Goal: Contribute content: Contribute content

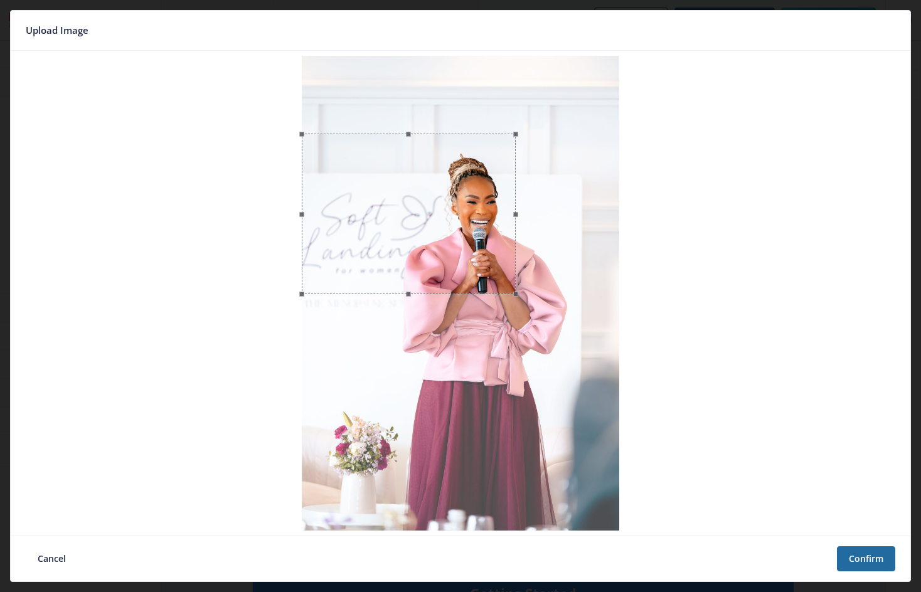
drag, startPoint x: 463, startPoint y: 59, endPoint x: 484, endPoint y: 138, distance: 81.9
click at [484, 137] on span at bounding box center [409, 134] width 200 height 14
drag, startPoint x: 303, startPoint y: 218, endPoint x: 357, endPoint y: 232, distance: 55.6
click at [355, 234] on span at bounding box center [353, 194] width 14 height 107
drag, startPoint x: 385, startPoint y: 210, endPoint x: 430, endPoint y: 226, distance: 48.0
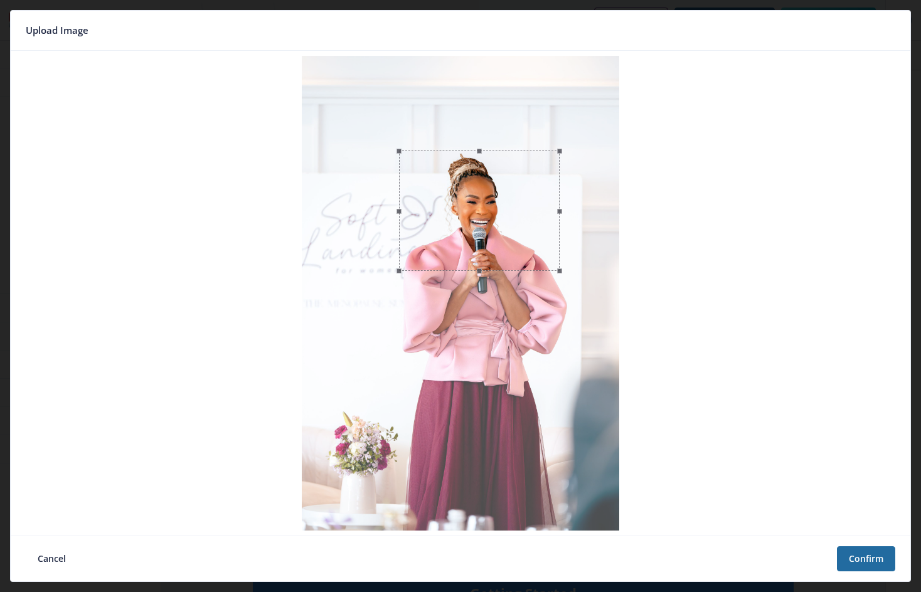
click at [430, 226] on div at bounding box center [479, 211] width 161 height 120
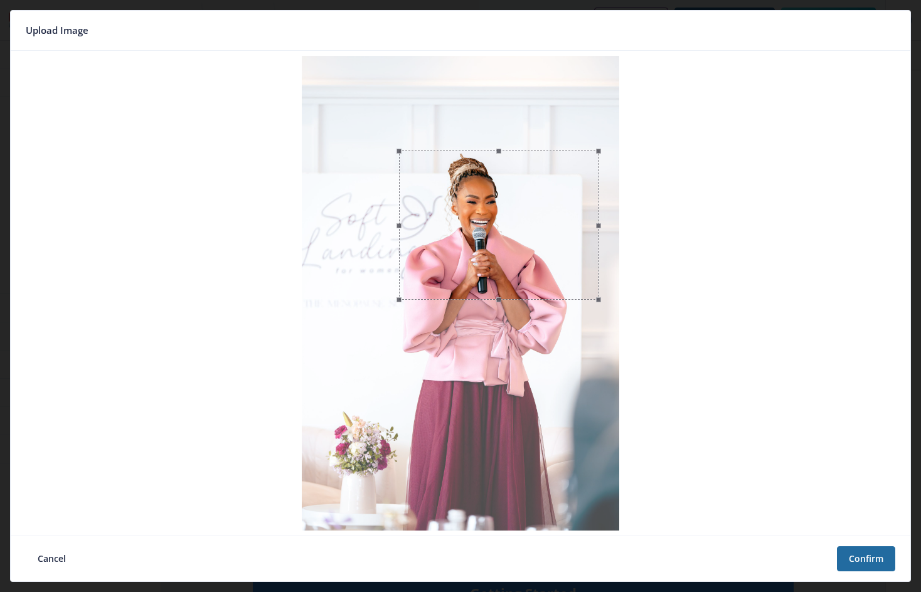
drag, startPoint x: 479, startPoint y: 274, endPoint x: 479, endPoint y: 303, distance: 28.9
click at [479, 303] on span at bounding box center [499, 300] width 186 height 14
drag, startPoint x: 552, startPoint y: 268, endPoint x: 784, endPoint y: 365, distance: 250.9
click at [535, 268] on div at bounding box center [482, 225] width 200 height 149
click at [869, 556] on button "Confirm" at bounding box center [866, 559] width 58 height 25
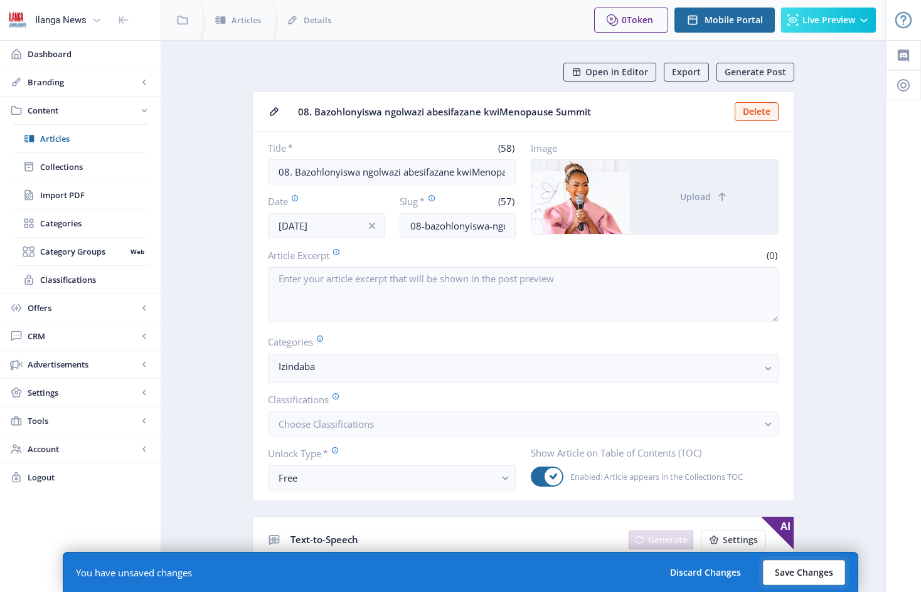
click at [801, 574] on button "Save Changes" at bounding box center [804, 572] width 82 height 25
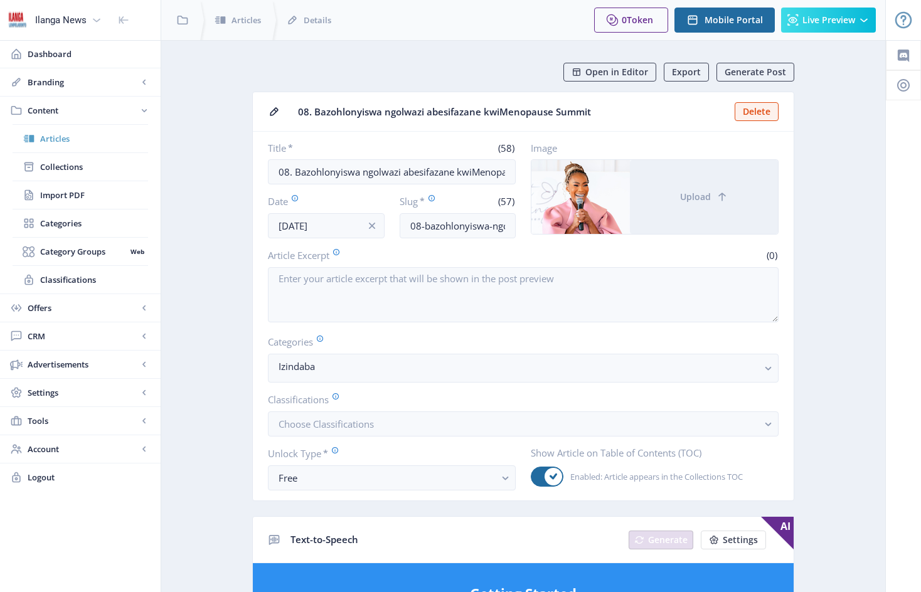
click at [58, 139] on span "Articles" at bounding box center [94, 138] width 108 height 13
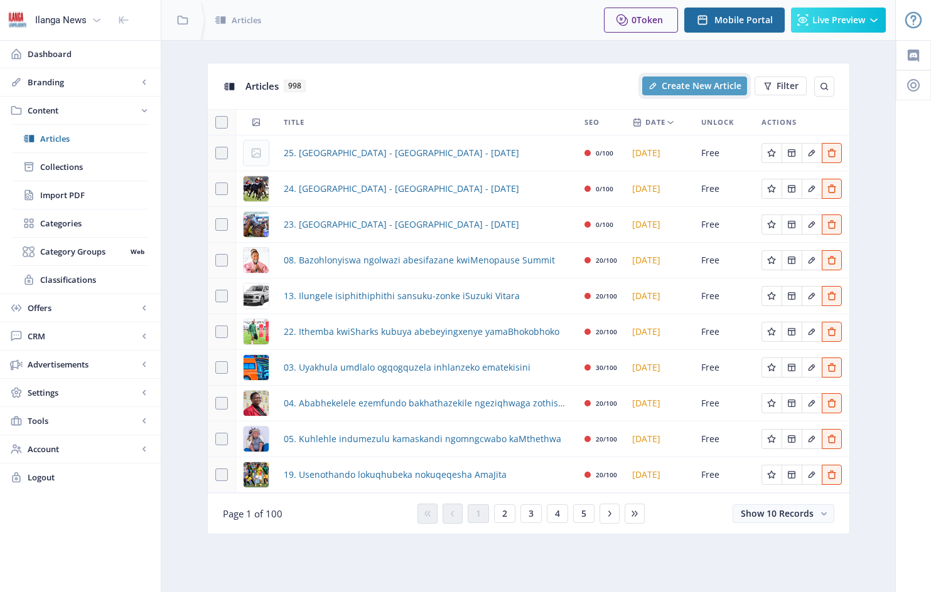
click at [705, 82] on span "Create New Article" at bounding box center [701, 86] width 80 height 10
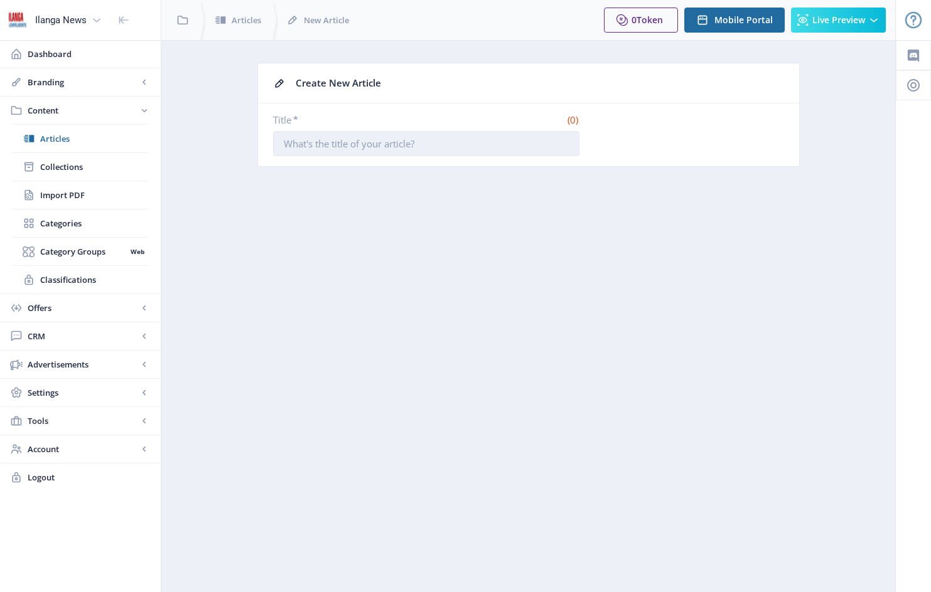
click at [284, 139] on input "Title *" at bounding box center [426, 143] width 306 height 25
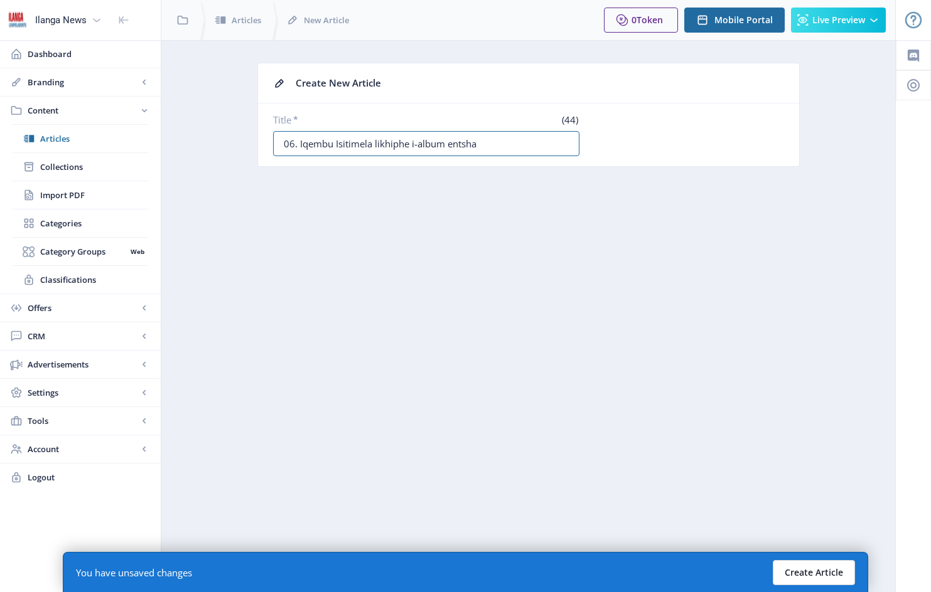
type input "06. Iqembu Isitimela likhiphe i-album entsha"
click at [807, 577] on button "Create Article" at bounding box center [814, 572] width 82 height 25
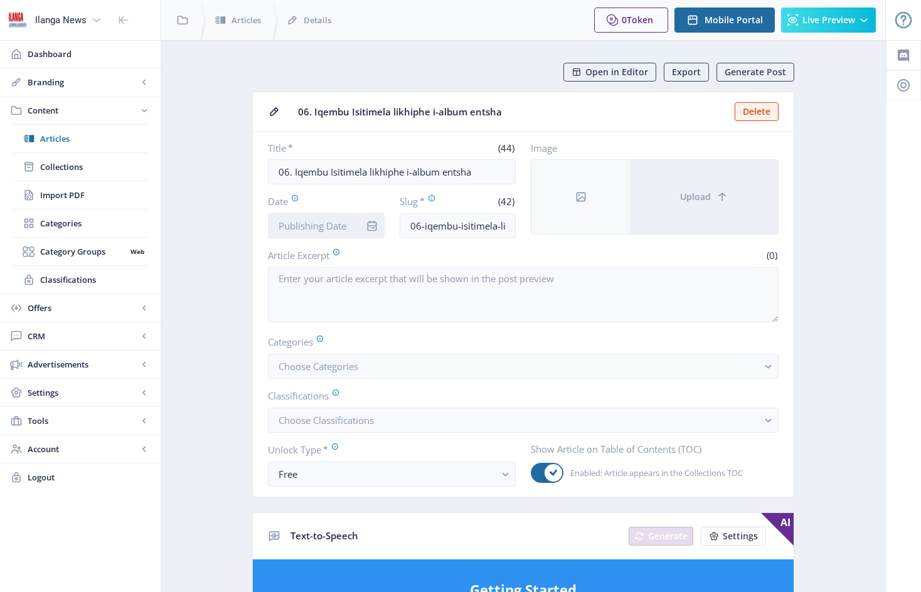
click at [356, 219] on input "Date" at bounding box center [326, 225] width 117 height 25
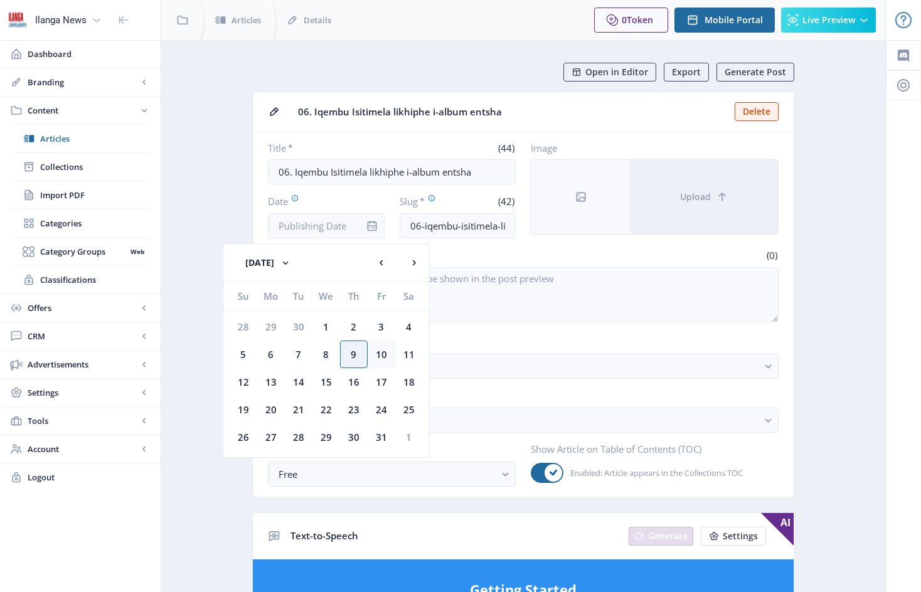
click at [386, 355] on div "10" at bounding box center [382, 355] width 28 height 28
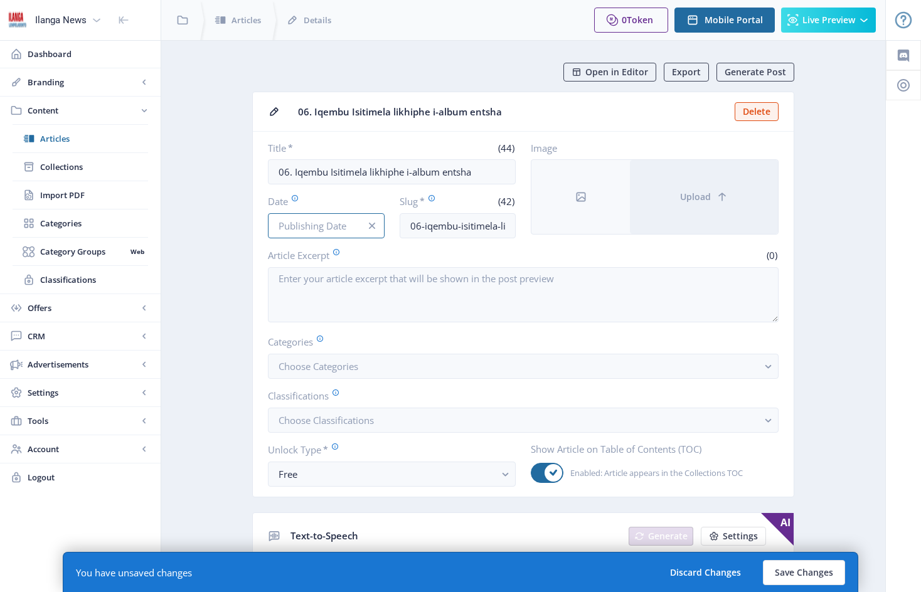
type input "[DATE]"
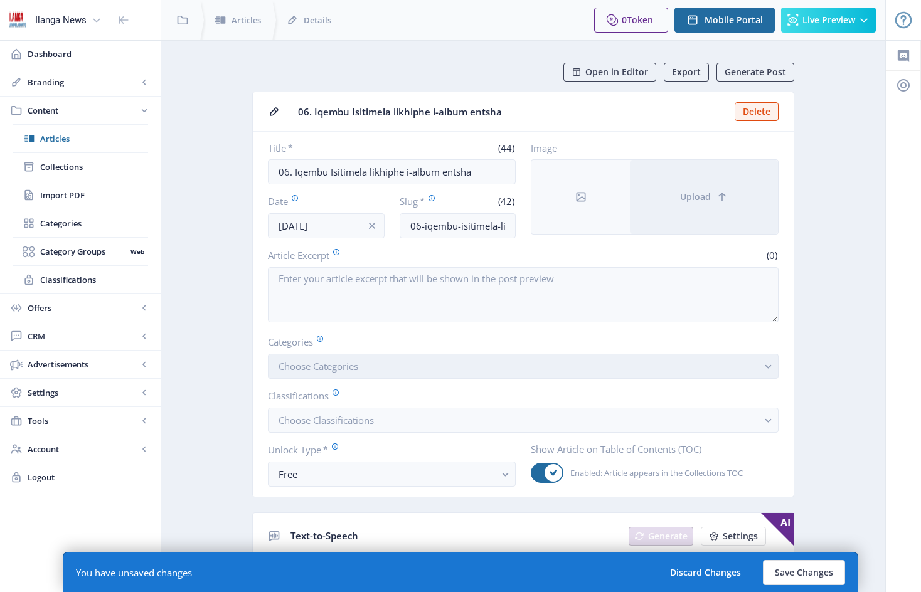
click at [383, 374] on button "Choose Categories" at bounding box center [523, 366] width 511 height 25
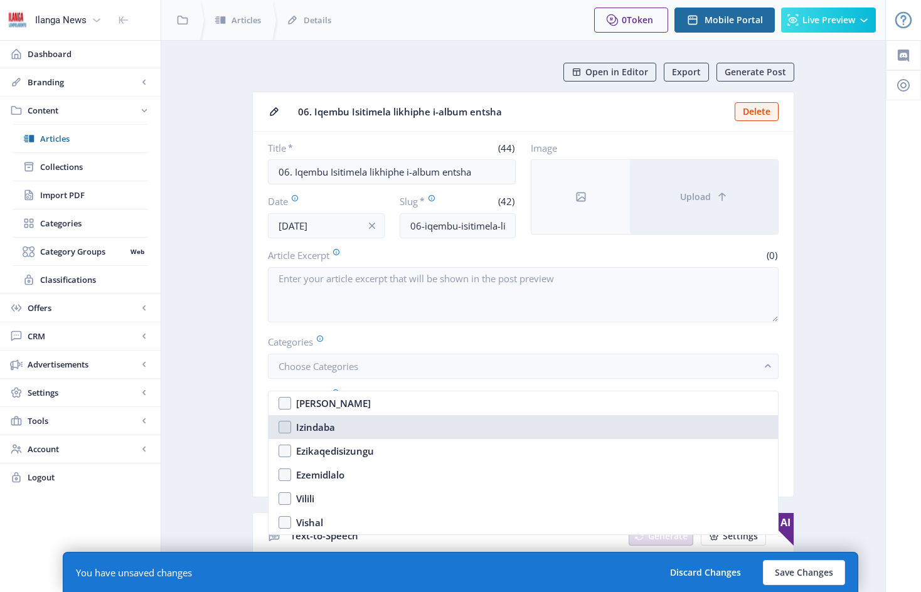
click at [286, 429] on nb-option "Izindaba" at bounding box center [524, 427] width 510 height 24
checkbox input "true"
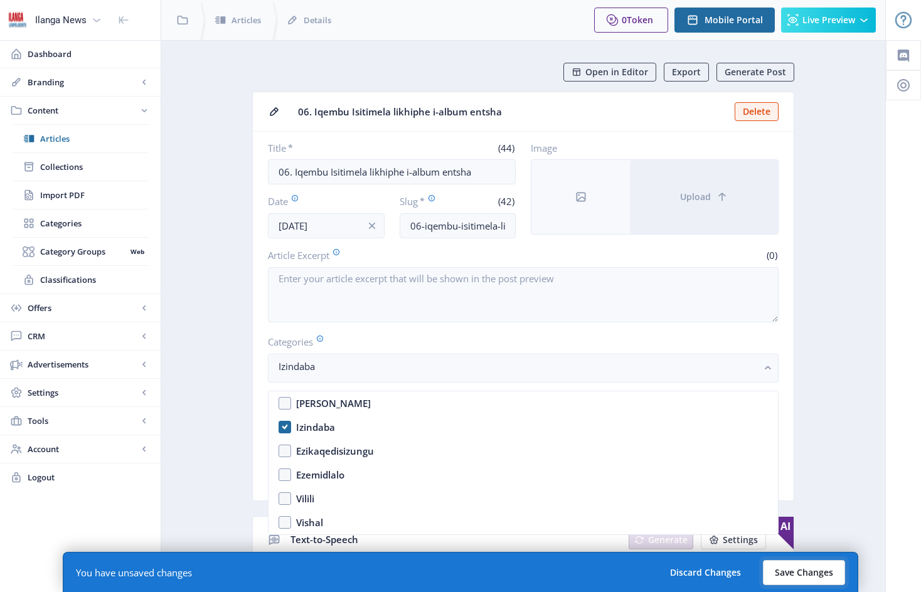
click at [803, 577] on button "Save Changes" at bounding box center [804, 572] width 82 height 25
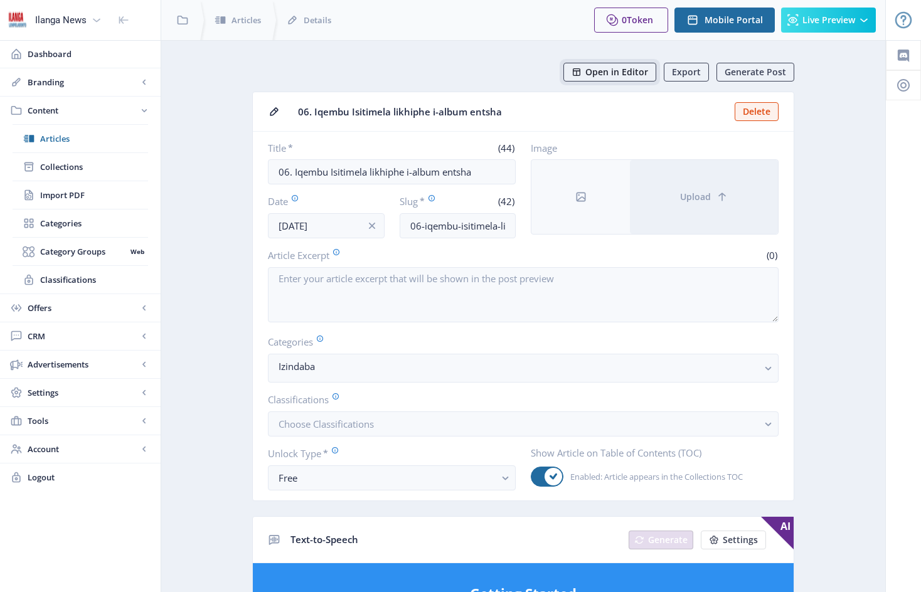
click at [634, 73] on span "Open in Editor" at bounding box center [617, 72] width 63 height 10
